Goal: Task Accomplishment & Management: Use online tool/utility

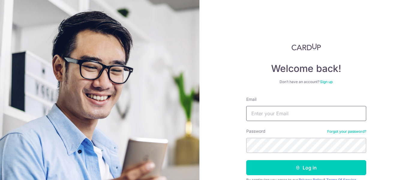
click at [252, 114] on input "Email" at bounding box center [307, 113] width 120 height 15
type input "darryl.low@finexis.com.sg"
click at [247, 160] on button "Log in" at bounding box center [307, 167] width 120 height 15
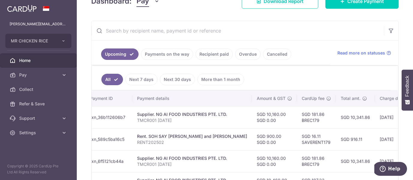
scroll to position [0, 159]
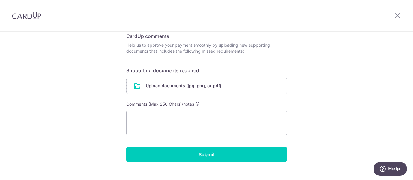
scroll to position [92, 0]
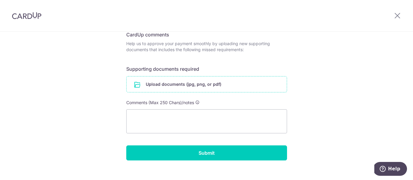
click at [177, 84] on input "file" at bounding box center [207, 84] width 160 height 16
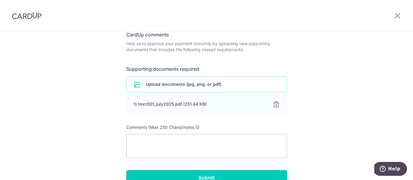
scroll to position [126, 0]
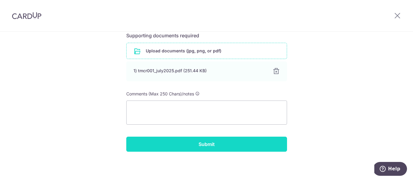
click at [201, 142] on input "Submit" at bounding box center [206, 143] width 161 height 15
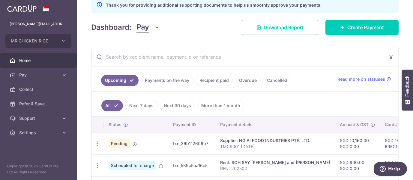
scroll to position [90, 0]
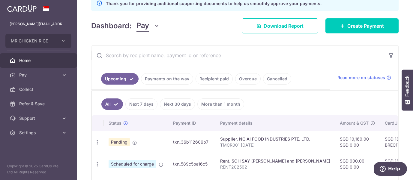
click at [269, 77] on link "Cancelled" at bounding box center [277, 78] width 28 height 11
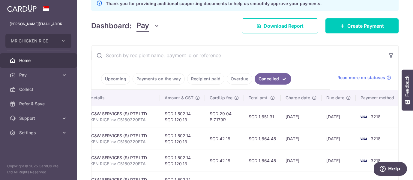
scroll to position [0, 0]
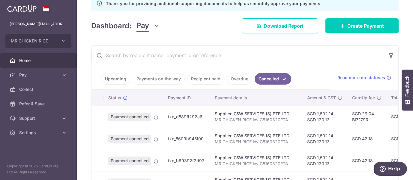
click at [157, 78] on link "Payments on the way" at bounding box center [159, 78] width 52 height 11
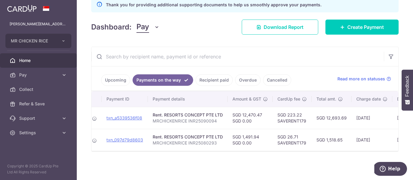
scroll to position [0, 129]
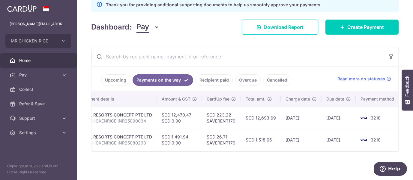
click at [220, 80] on link "Recipient paid" at bounding box center [214, 79] width 37 height 11
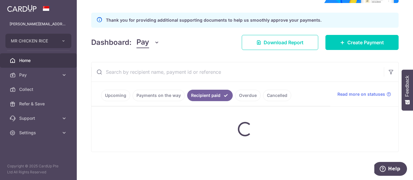
scroll to position [89, 0]
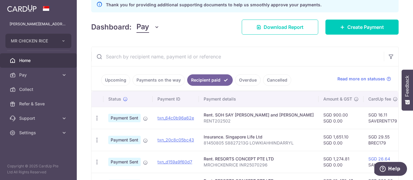
click at [247, 83] on link "Overdue" at bounding box center [248, 79] width 26 height 11
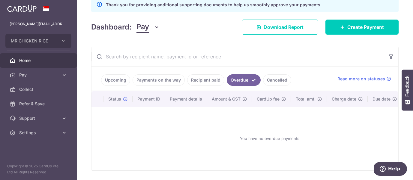
click at [117, 78] on link "Upcoming" at bounding box center [115, 79] width 29 height 11
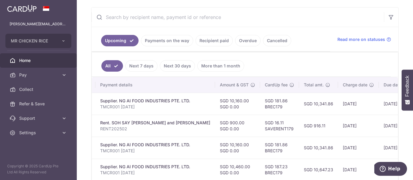
scroll to position [0, 187]
